Goal: Information Seeking & Learning: Learn about a topic

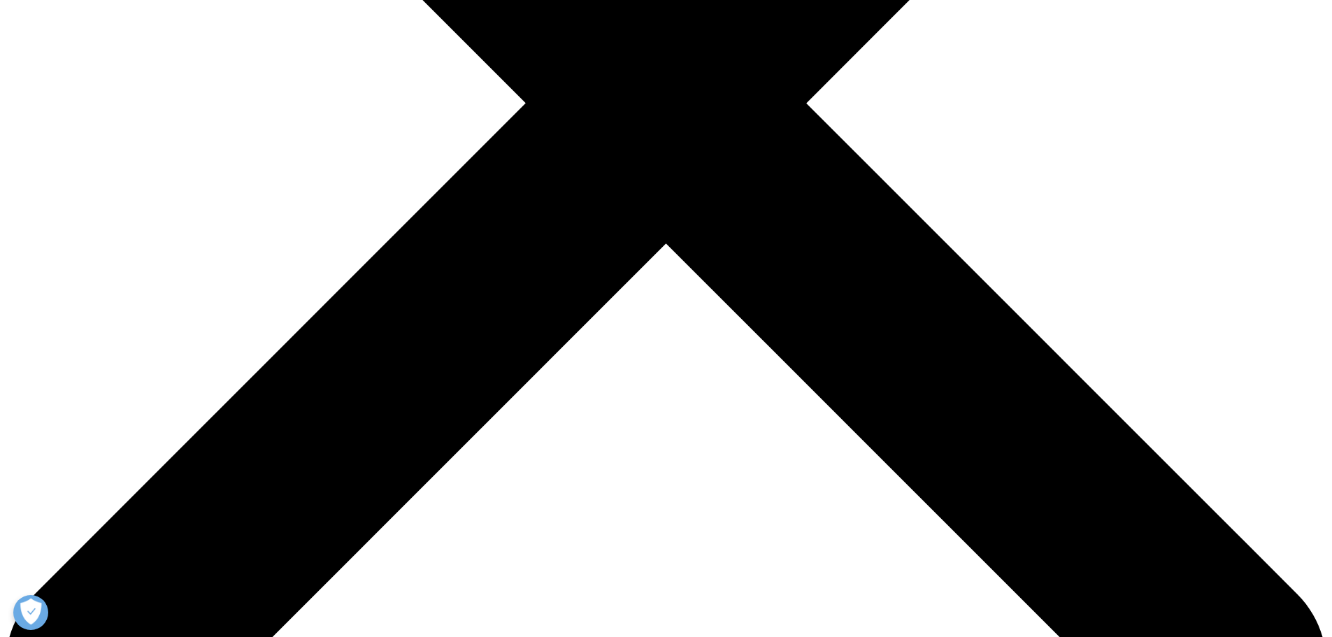
scroll to position [839, 0]
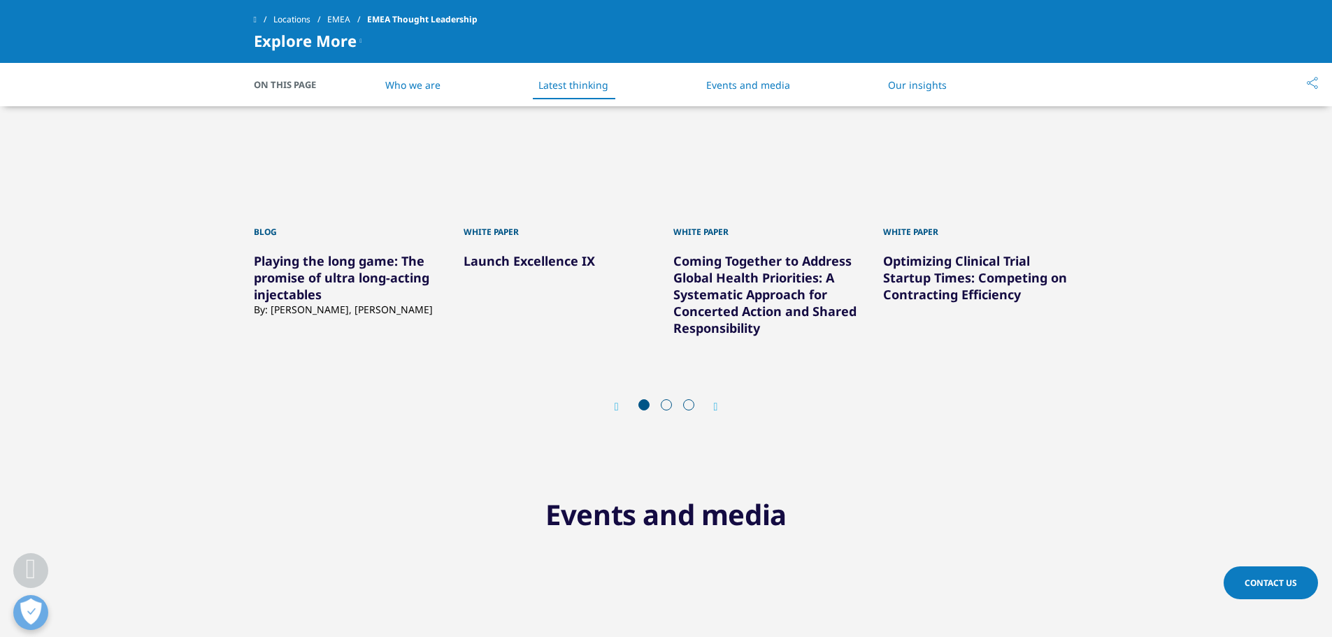
click at [718, 408] on icon "Next slide" at bounding box center [716, 406] width 4 height 11
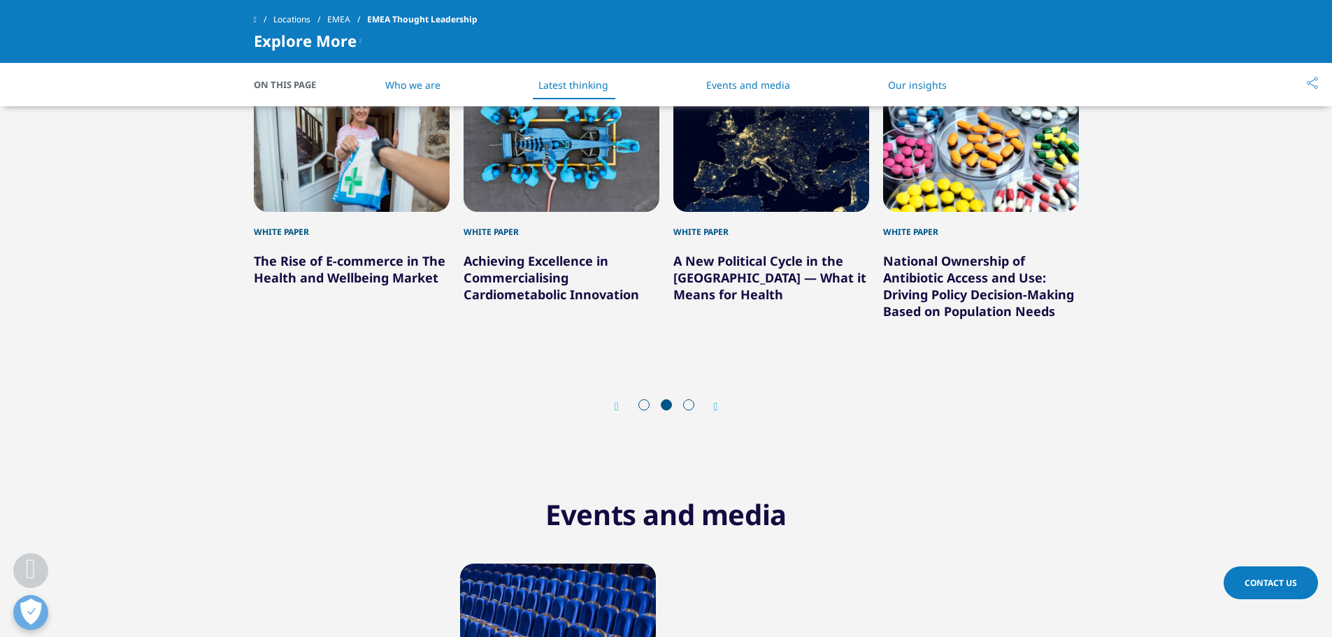
click at [718, 408] on icon "Next slide" at bounding box center [716, 406] width 4 height 11
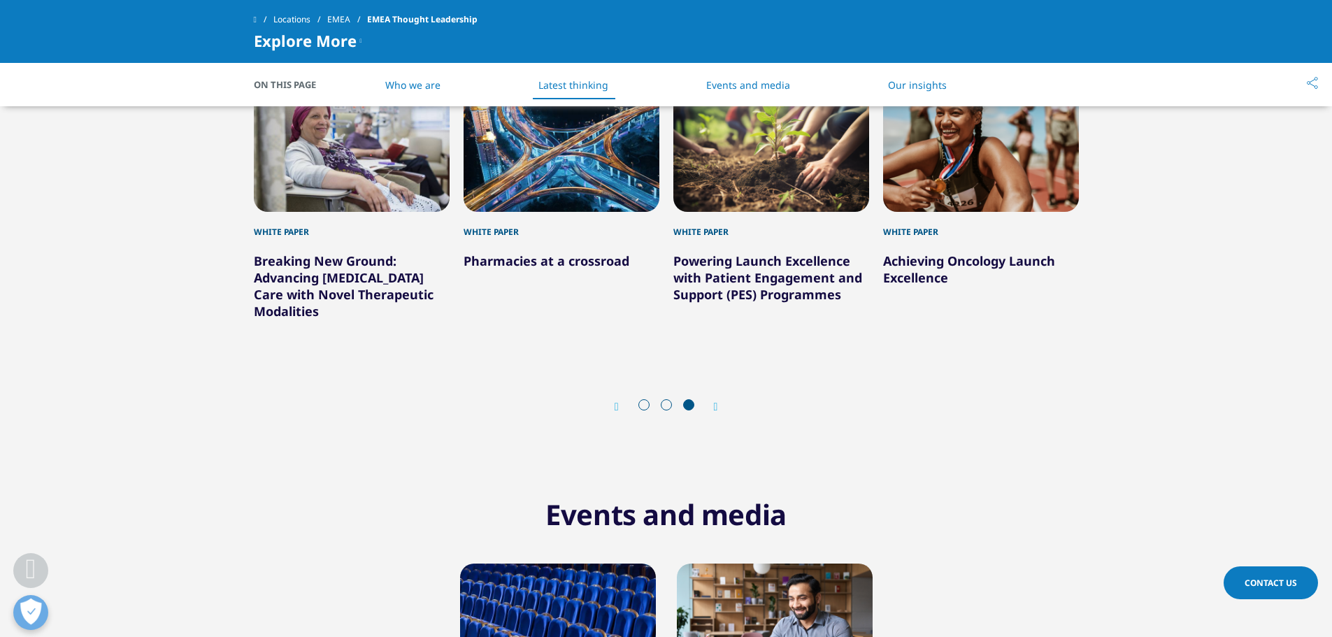
click at [718, 408] on icon "Next slide" at bounding box center [716, 406] width 4 height 11
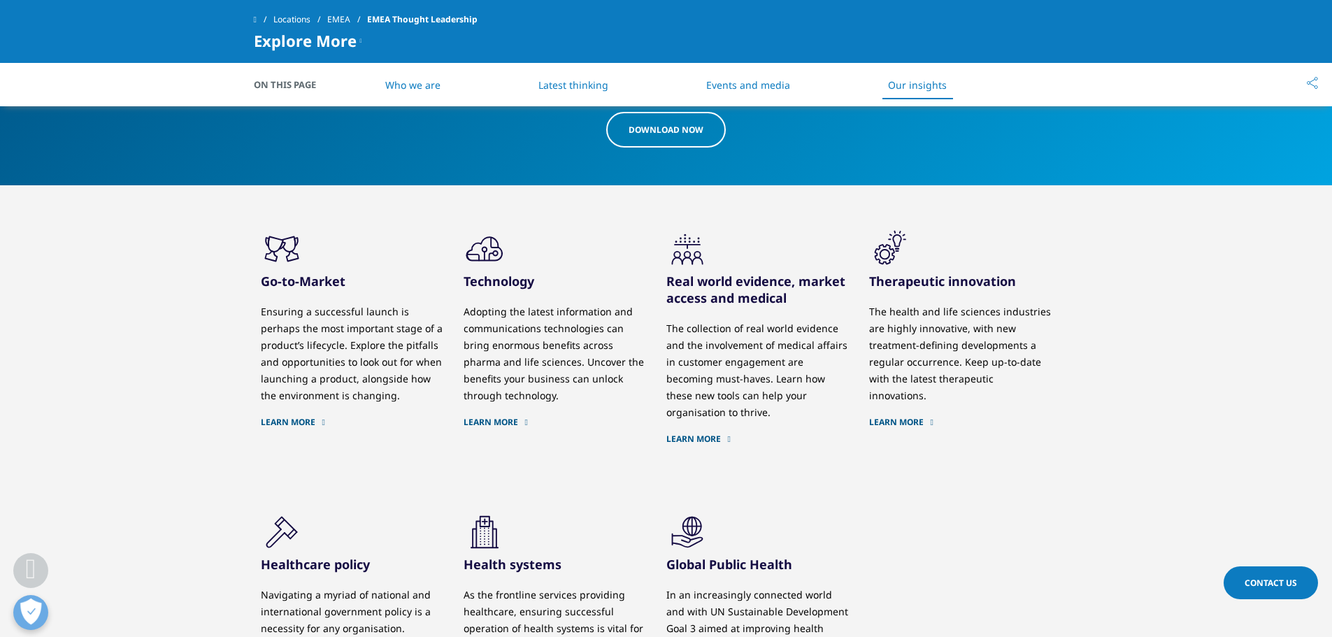
scroll to position [1748, 0]
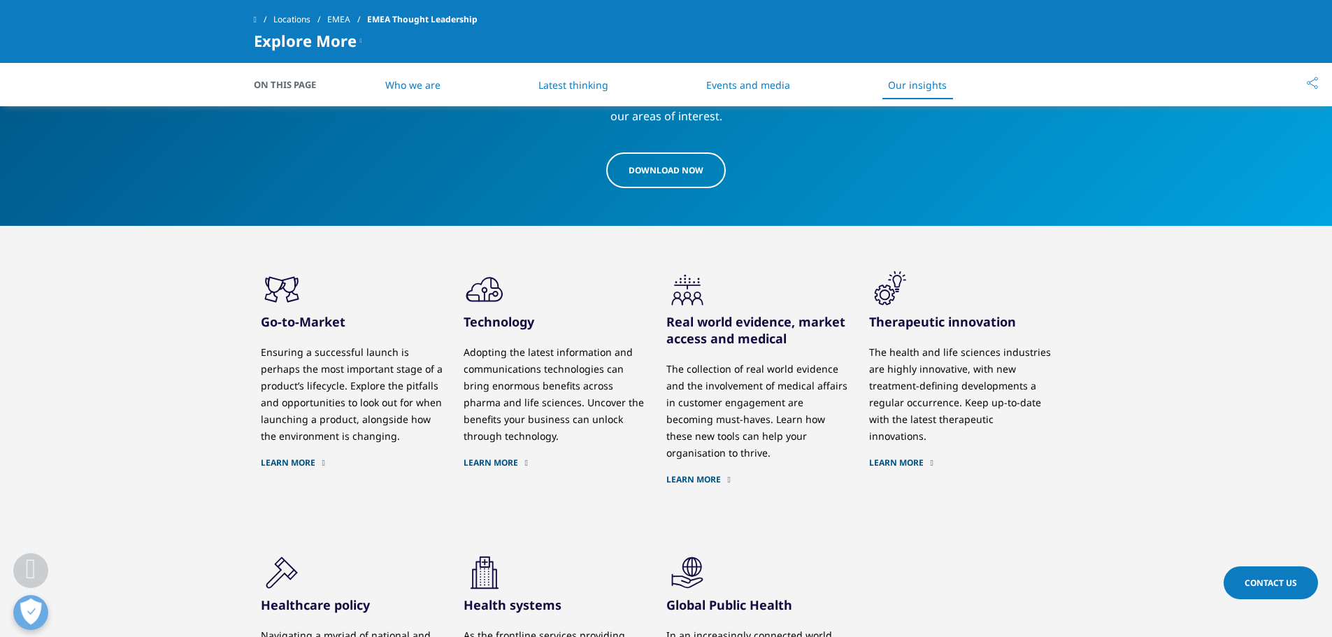
click at [284, 461] on link "Learn More" at bounding box center [352, 462] width 182 height 11
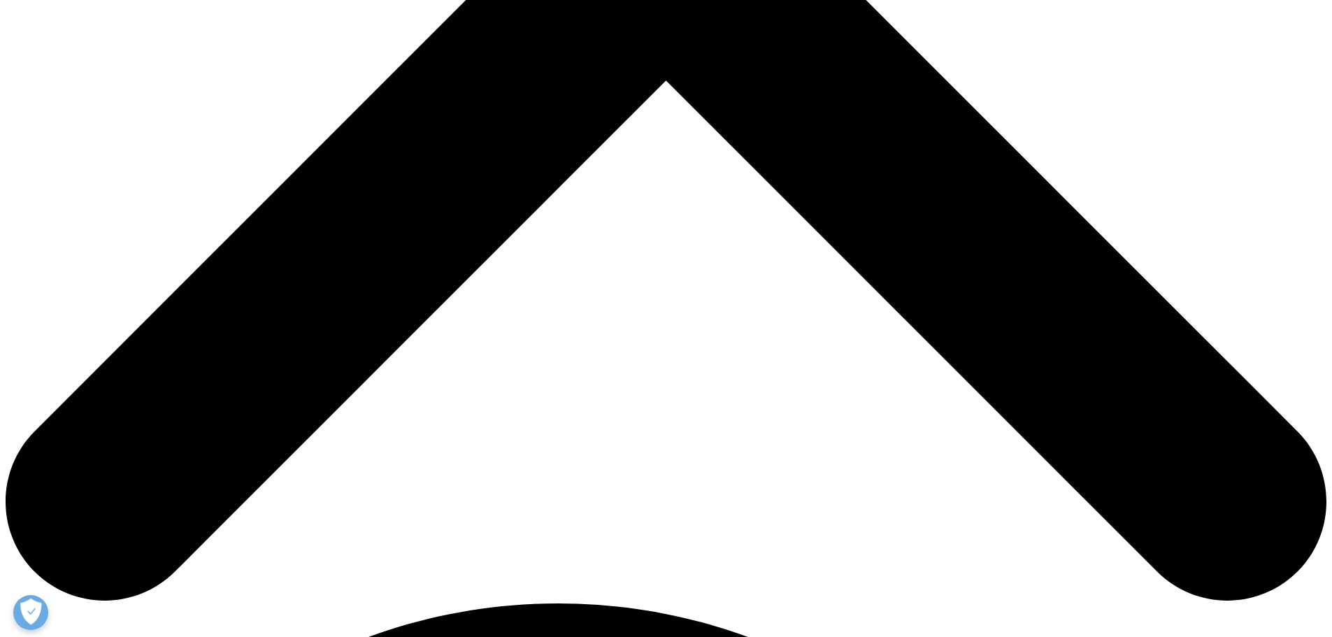
scroll to position [741, 0]
checkbox input "true"
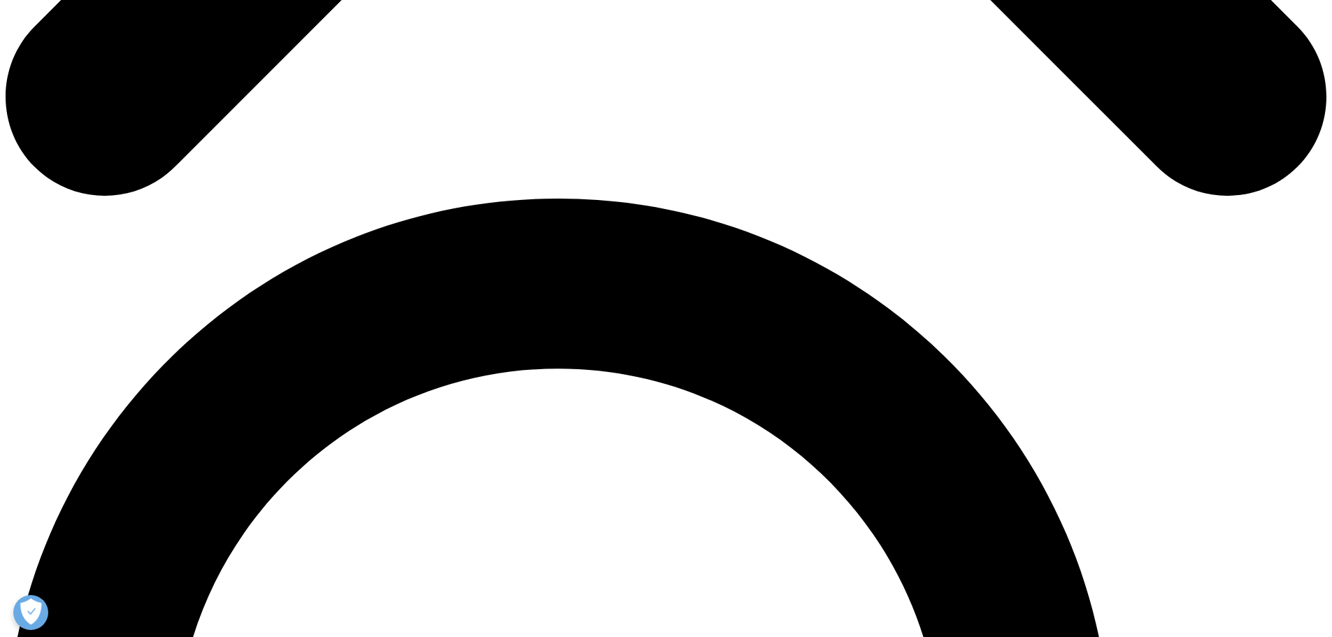
scroll to position [1189, 0]
